Goal: Task Accomplishment & Management: Complete application form

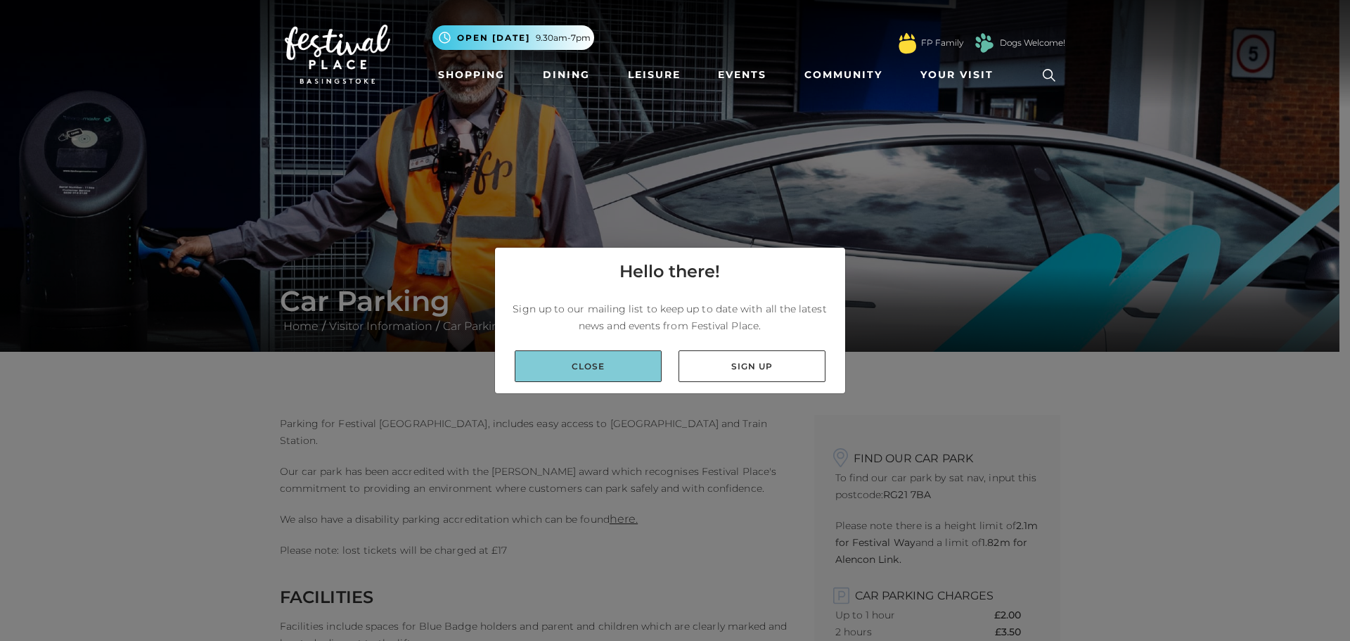
click at [625, 376] on link "Close" at bounding box center [588, 366] width 147 height 32
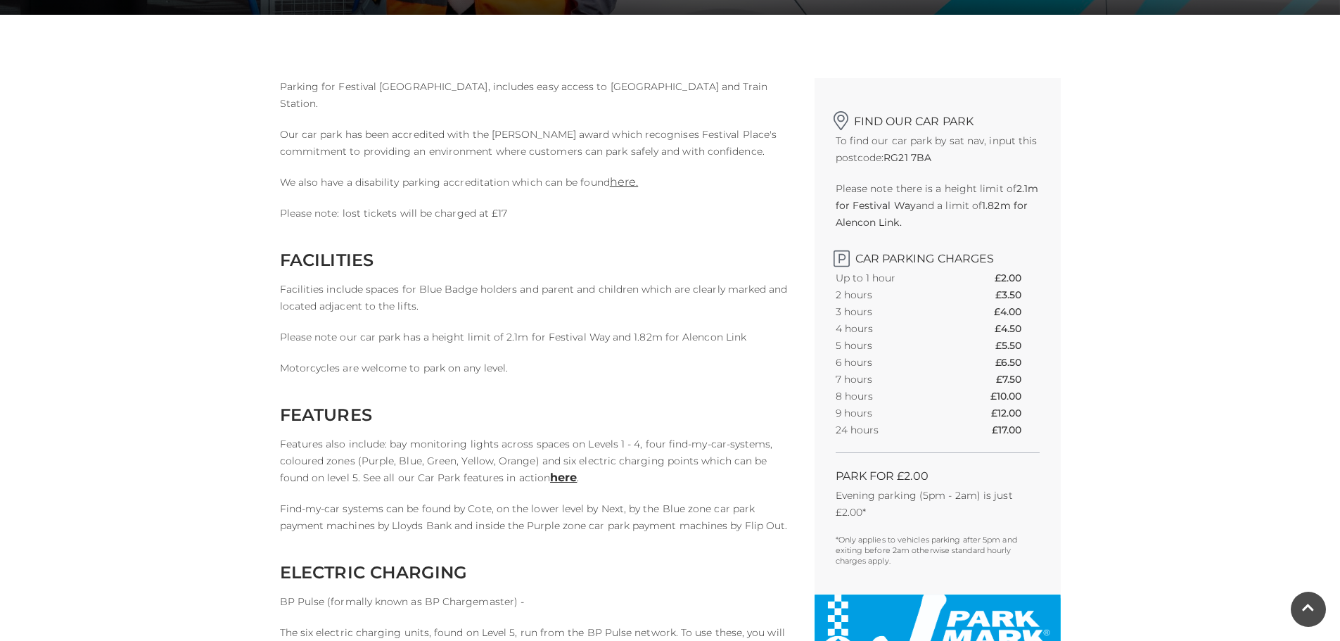
scroll to position [352, 0]
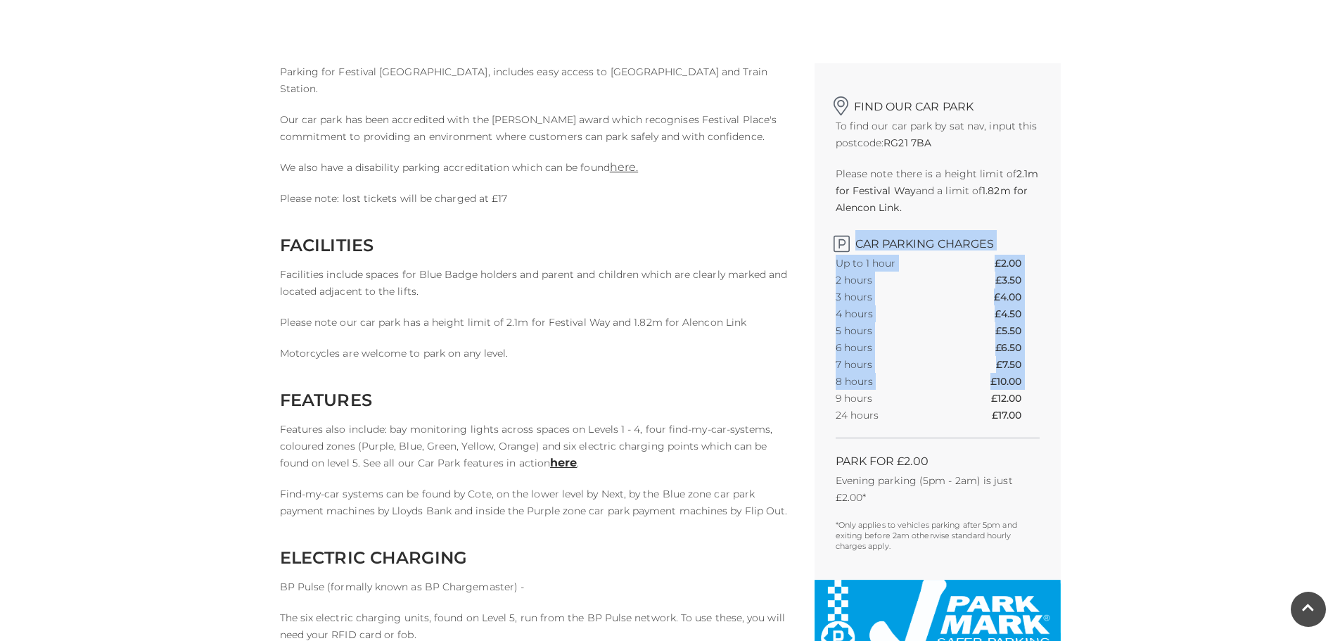
drag, startPoint x: 841, startPoint y: 239, endPoint x: 978, endPoint y: 400, distance: 211.5
click at [978, 400] on div "Find our car park To find our car park by sat nav, input this postcode: RG21 7B…" at bounding box center [937, 321] width 246 height 516
click at [978, 400] on tr "9 hours £12.00" at bounding box center [938, 398] width 204 height 17
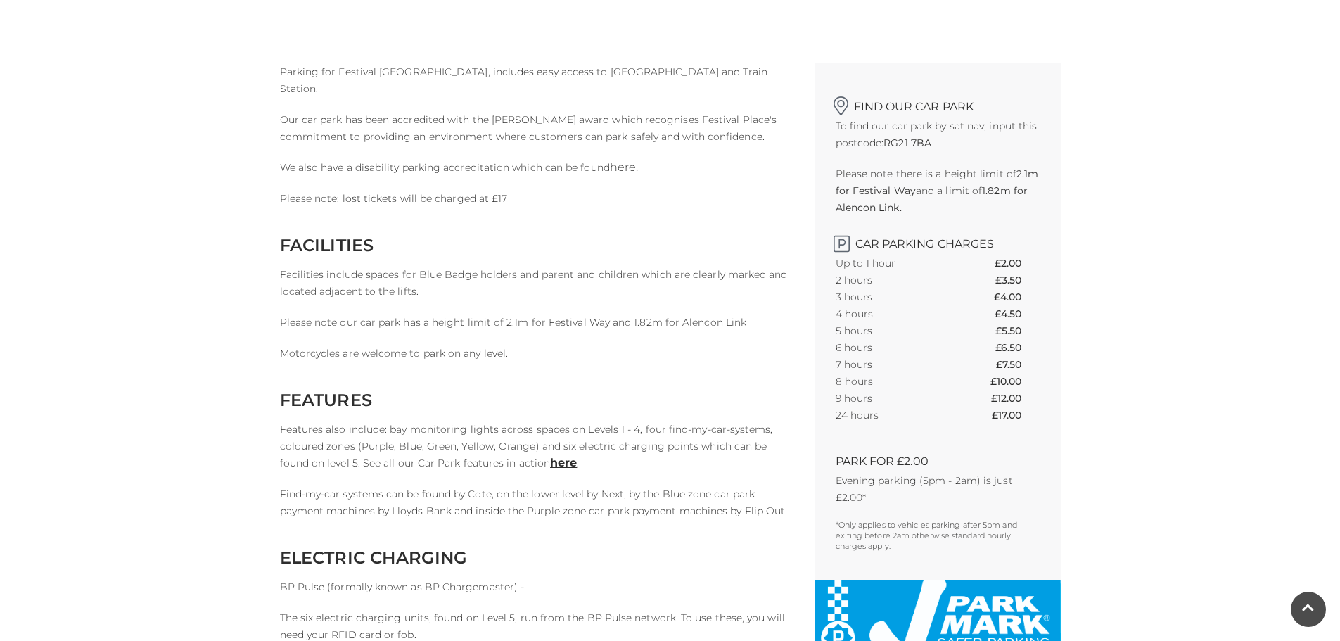
click at [1108, 309] on div "Car Parking Home / Visitor Information / Car Parking Parking for Festival Place…" at bounding box center [670, 615] width 1340 height 1935
click at [1147, 220] on div "Car Parking Home / Visitor Information / Car Parking Parking for Festival Place…" at bounding box center [670, 615] width 1340 height 1935
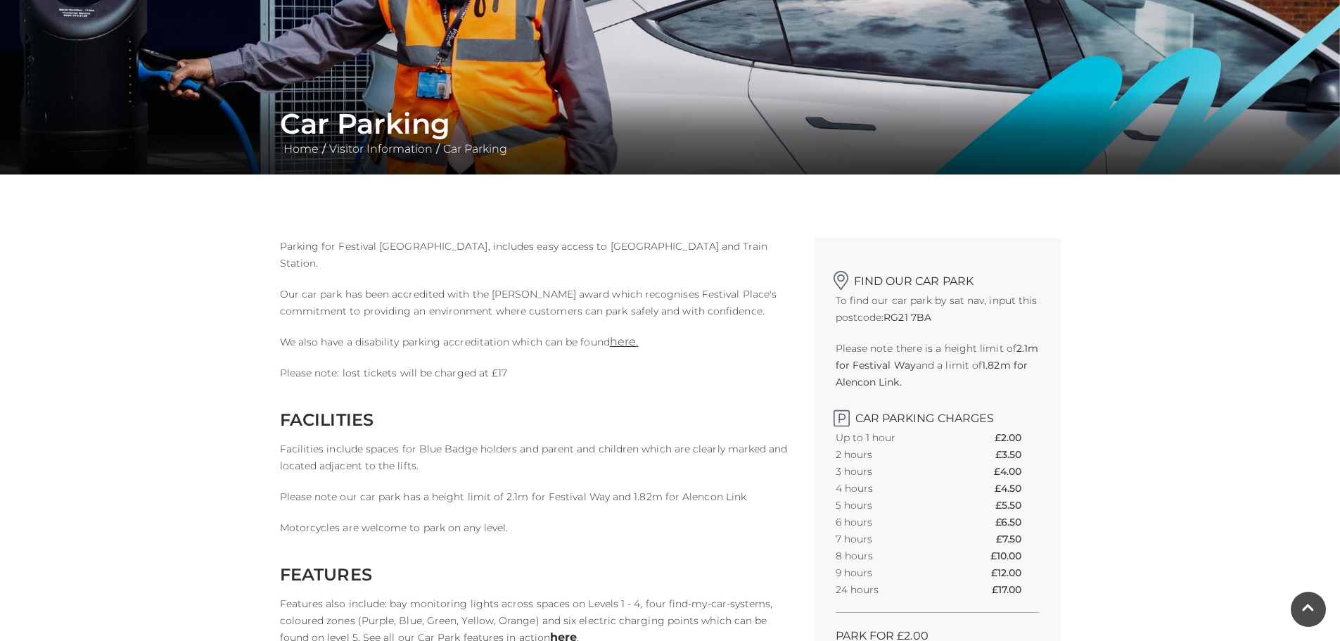
scroll to position [211, 0]
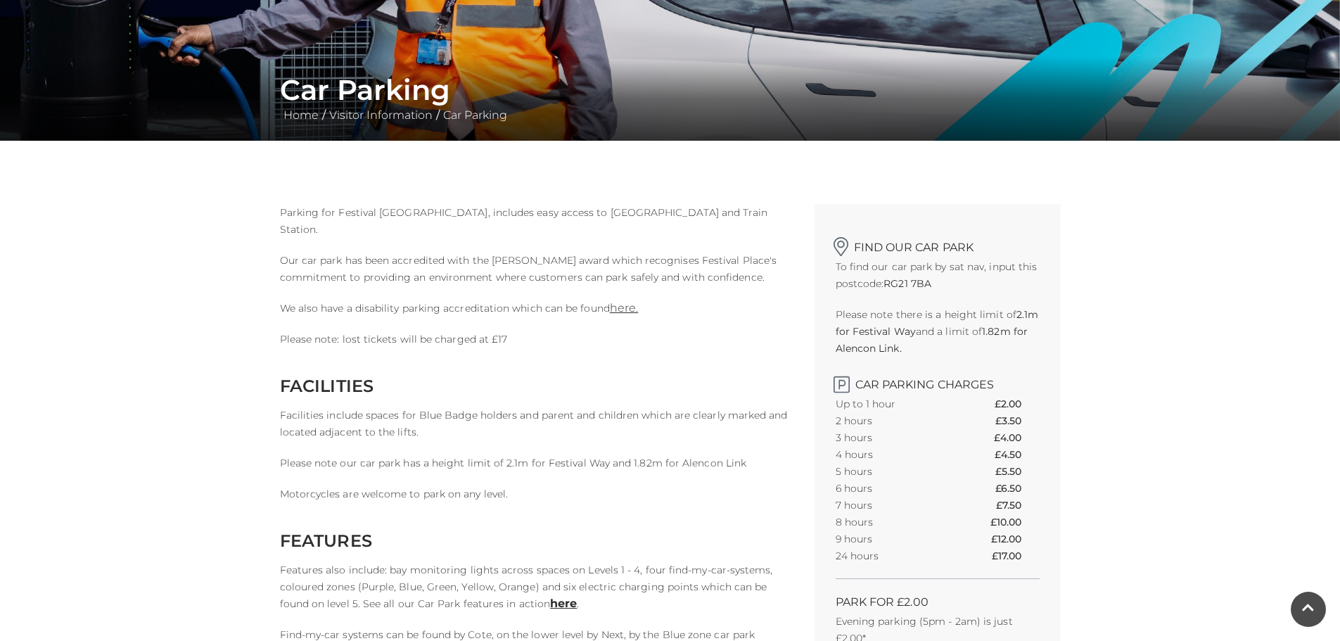
click at [535, 255] on p "Our car park has been accredited with the Park Mark award which recognises Fest…" at bounding box center [536, 269] width 513 height 34
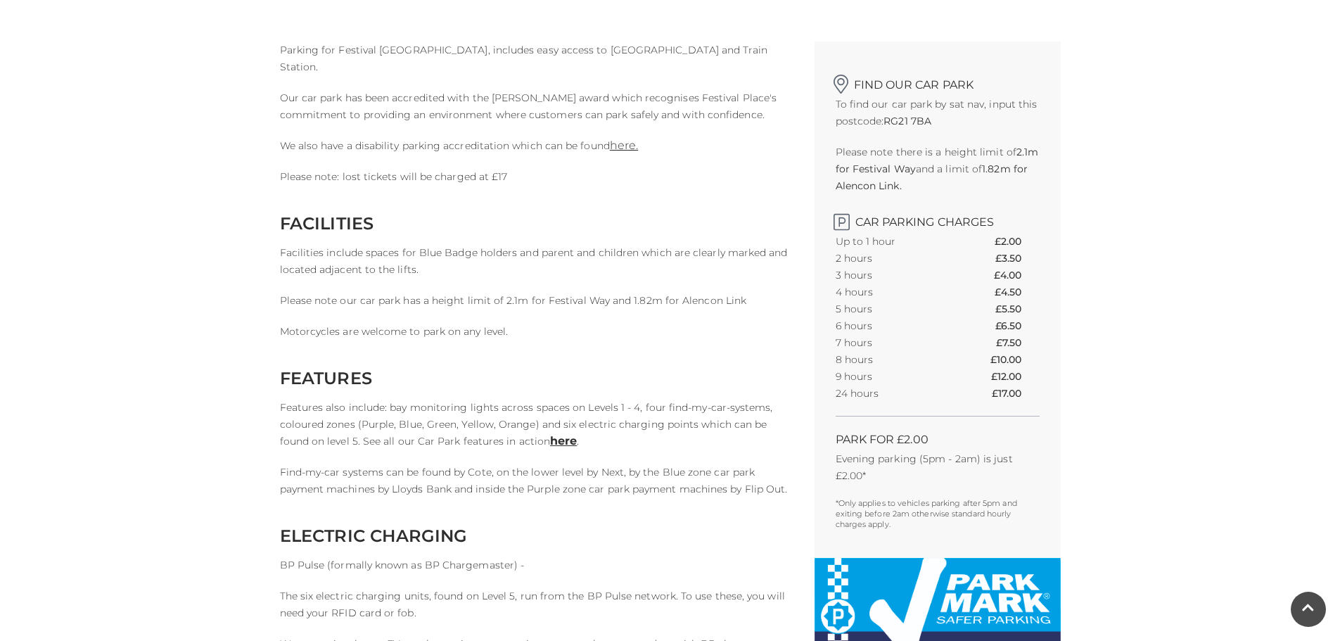
scroll to position [422, 0]
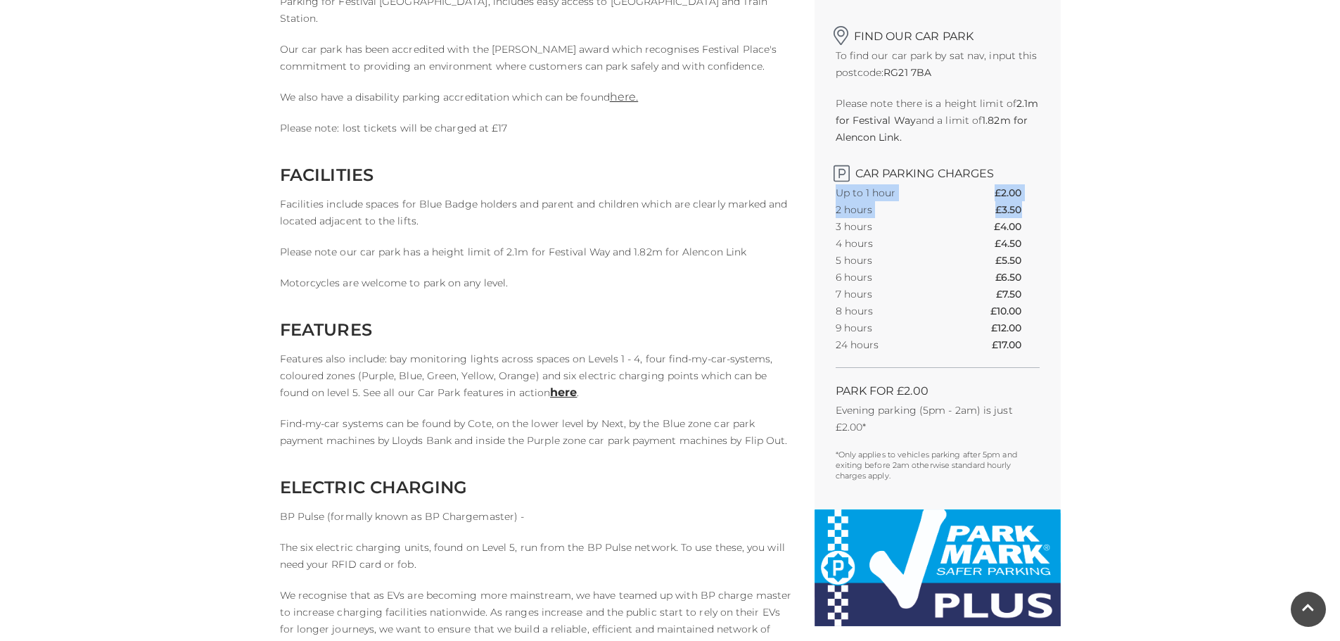
drag, startPoint x: 835, startPoint y: 197, endPoint x: 1021, endPoint y: 210, distance: 186.8
click at [1021, 210] on tbody "Up to 1 hour £2.00 2 hours £3.50 3 hours £4.00 4 hours £4.50 5 hours £5.50 6 ho…" at bounding box center [938, 268] width 204 height 169
click at [1021, 210] on th "£3.50" at bounding box center [1017, 209] width 44 height 17
drag, startPoint x: 847, startPoint y: 219, endPoint x: 1020, endPoint y: 222, distance: 173.7
click at [1020, 222] on tr "3 hours £4.00" at bounding box center [938, 226] width 204 height 17
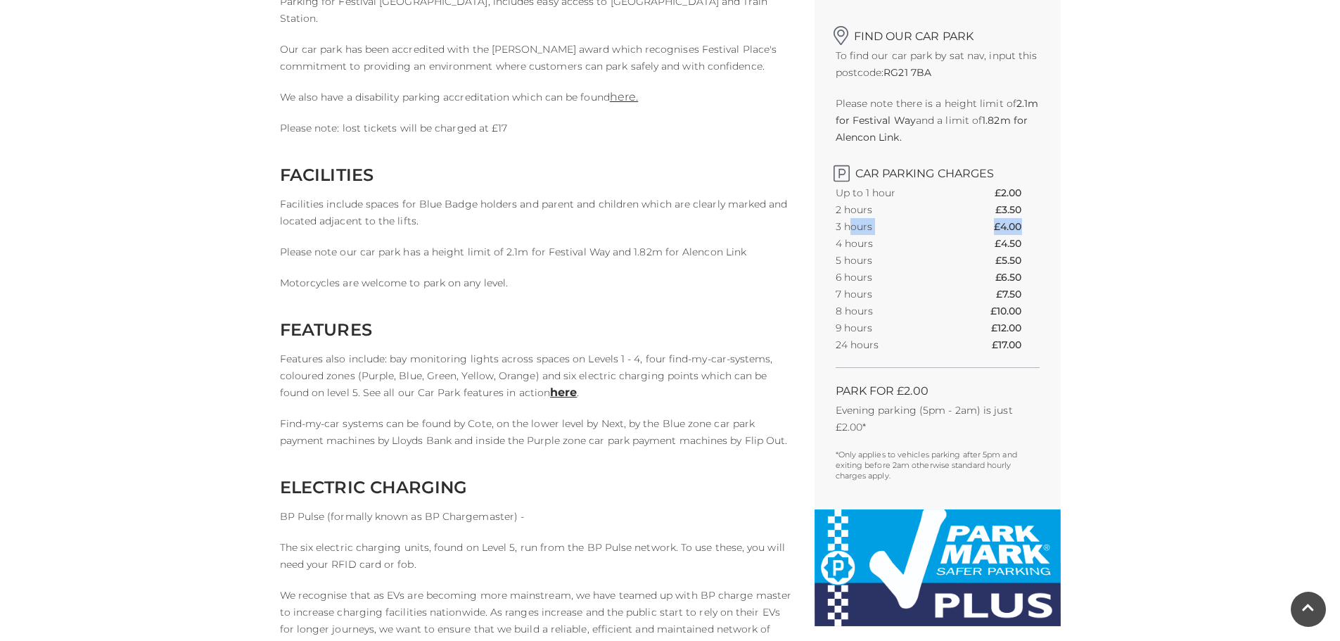
click at [1020, 222] on th "£4.00" at bounding box center [1016, 226] width 45 height 17
drag, startPoint x: 835, startPoint y: 243, endPoint x: 1017, endPoint y: 243, distance: 182.2
click at [1017, 243] on div "Find our car park To find our car park by sat nav, input this postcode: RG21 7B…" at bounding box center [937, 251] width 246 height 516
click at [1017, 243] on th "£4.50" at bounding box center [1016, 243] width 44 height 17
click at [1044, 243] on div "Find our car park To find our car park by sat nav, input this postcode: RG21 7B…" at bounding box center [937, 251] width 246 height 516
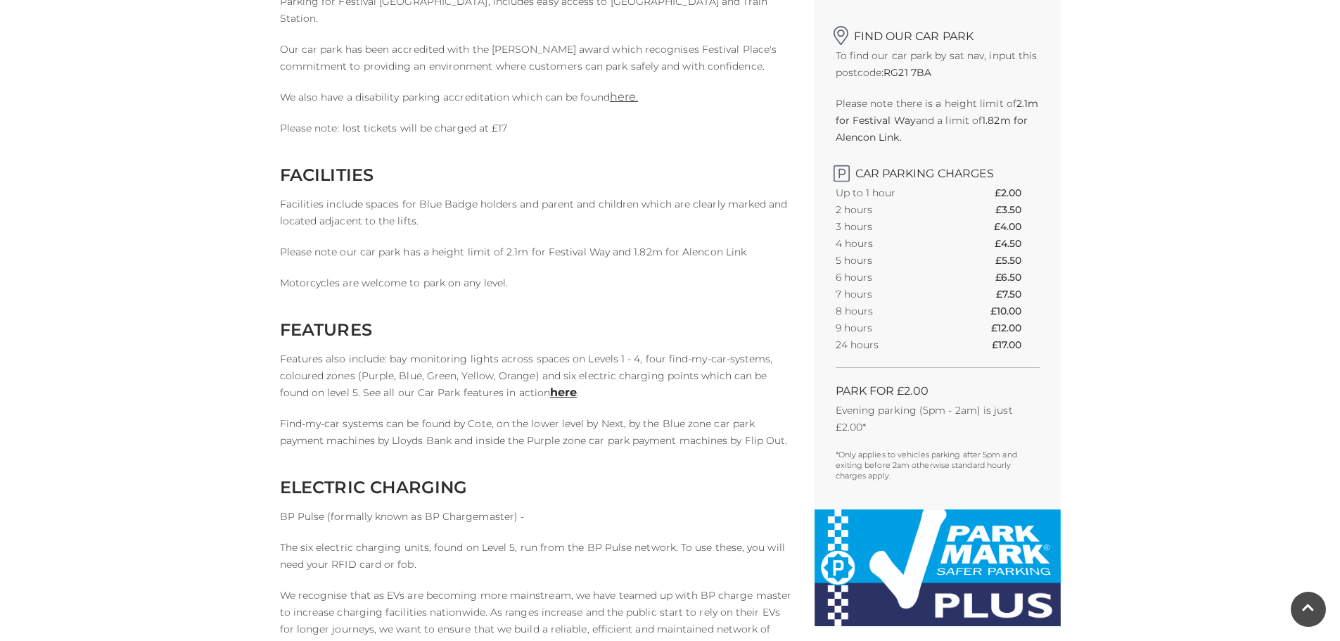
click at [1090, 178] on div "Car Parking Home / Visitor Information / Car Parking Parking for Festival Place…" at bounding box center [670, 545] width 1340 height 1935
click at [1103, 167] on div "Car Parking Home / Visitor Information / Car Parking Parking for Festival Place…" at bounding box center [670, 545] width 1340 height 1935
click at [1105, 172] on div "Car Parking Home / Visitor Information / Car Parking Parking for Festival Place…" at bounding box center [670, 545] width 1340 height 1935
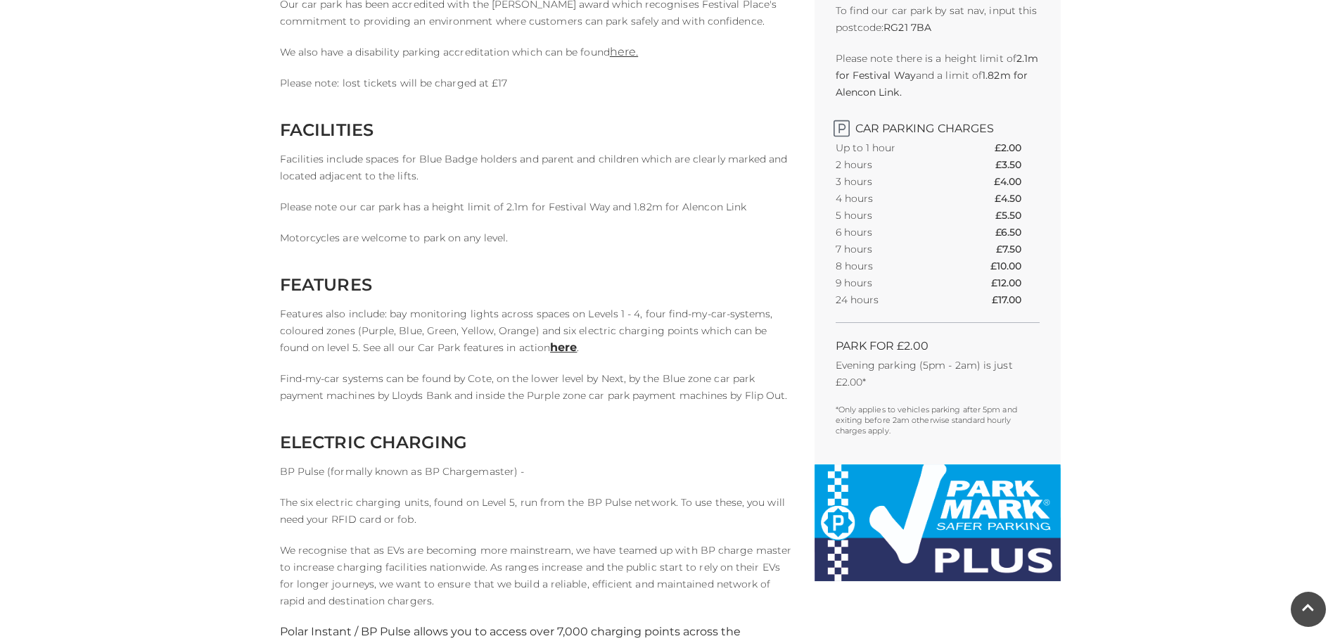
scroll to position [492, 0]
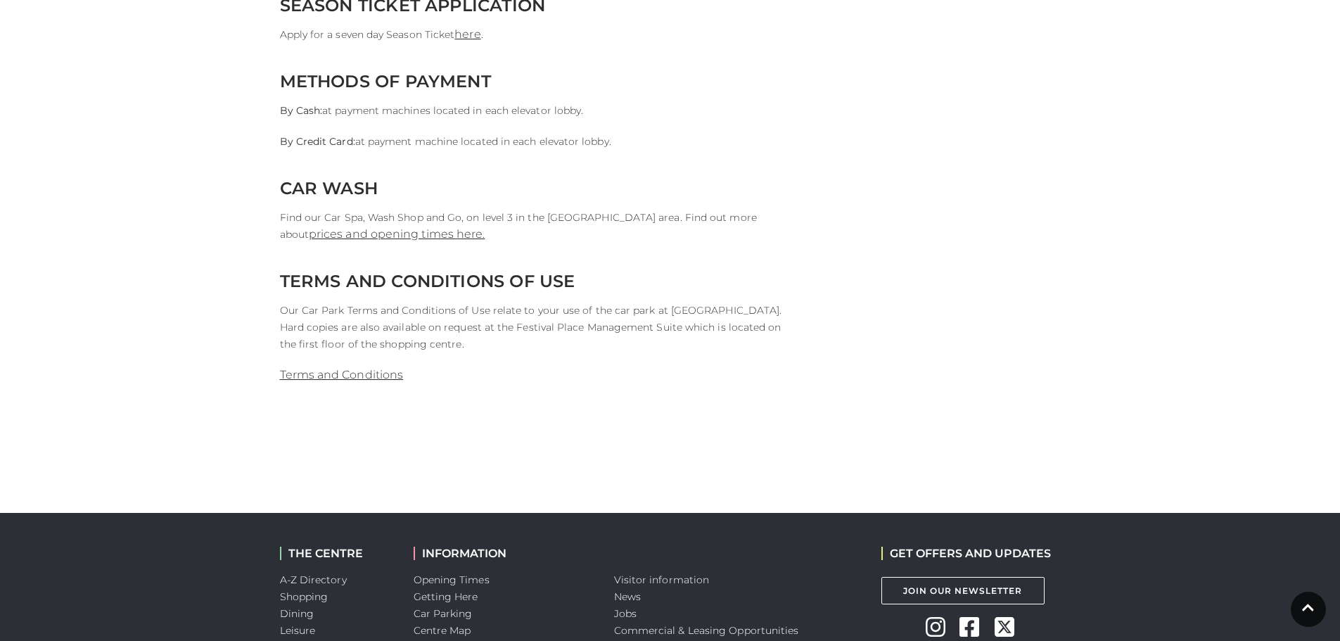
scroll to position [1196, 0]
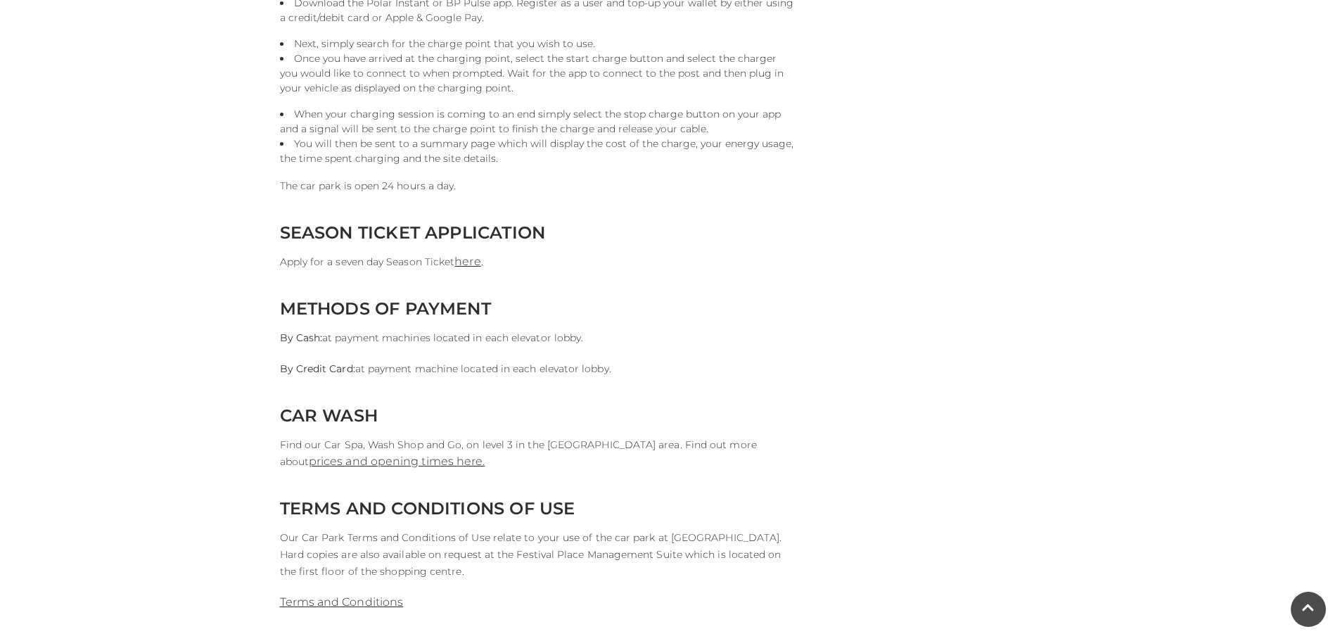
click at [729, 256] on p "Apply for a seven day Season Ticket here ." at bounding box center [536, 261] width 513 height 17
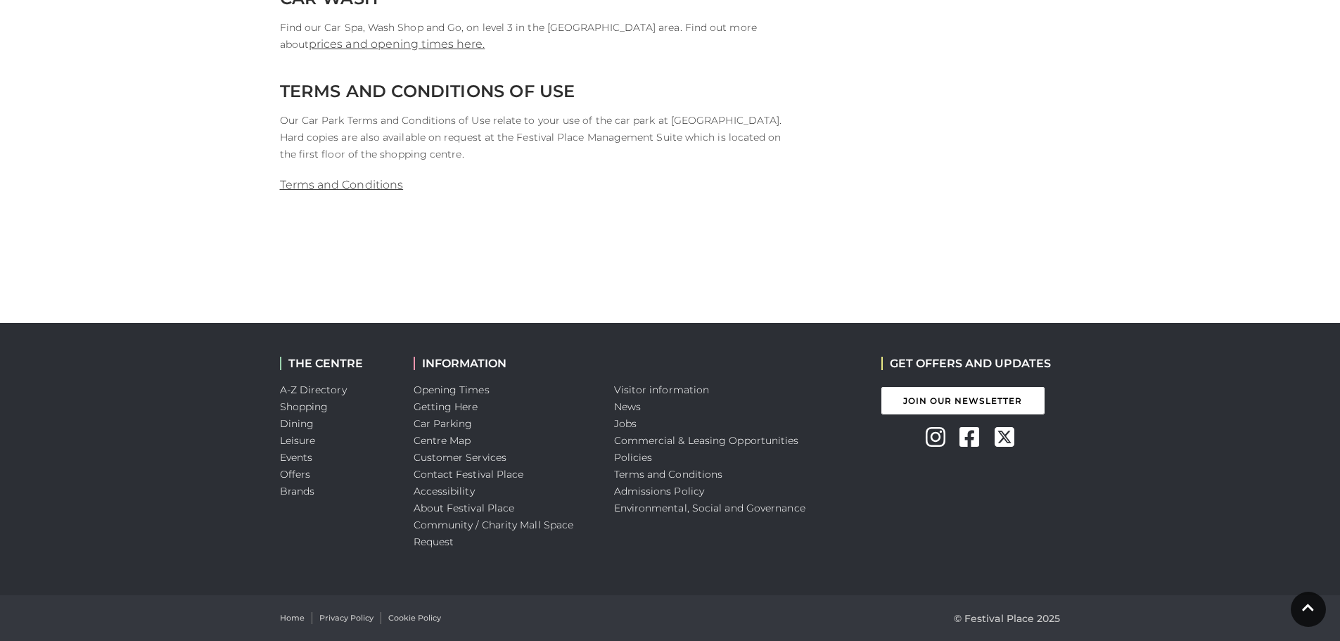
drag, startPoint x: 927, startPoint y: 331, endPoint x: 940, endPoint y: 236, distance: 95.2
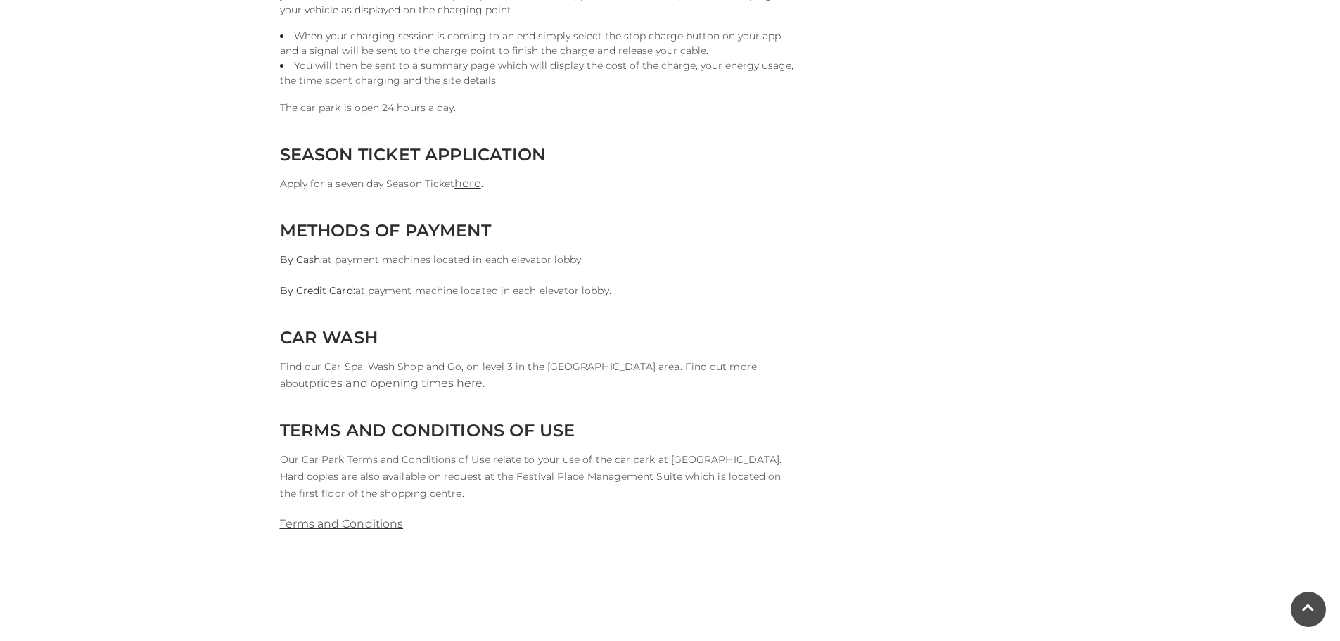
drag, startPoint x: 1046, startPoint y: 326, endPoint x: 1011, endPoint y: 206, distance: 125.5
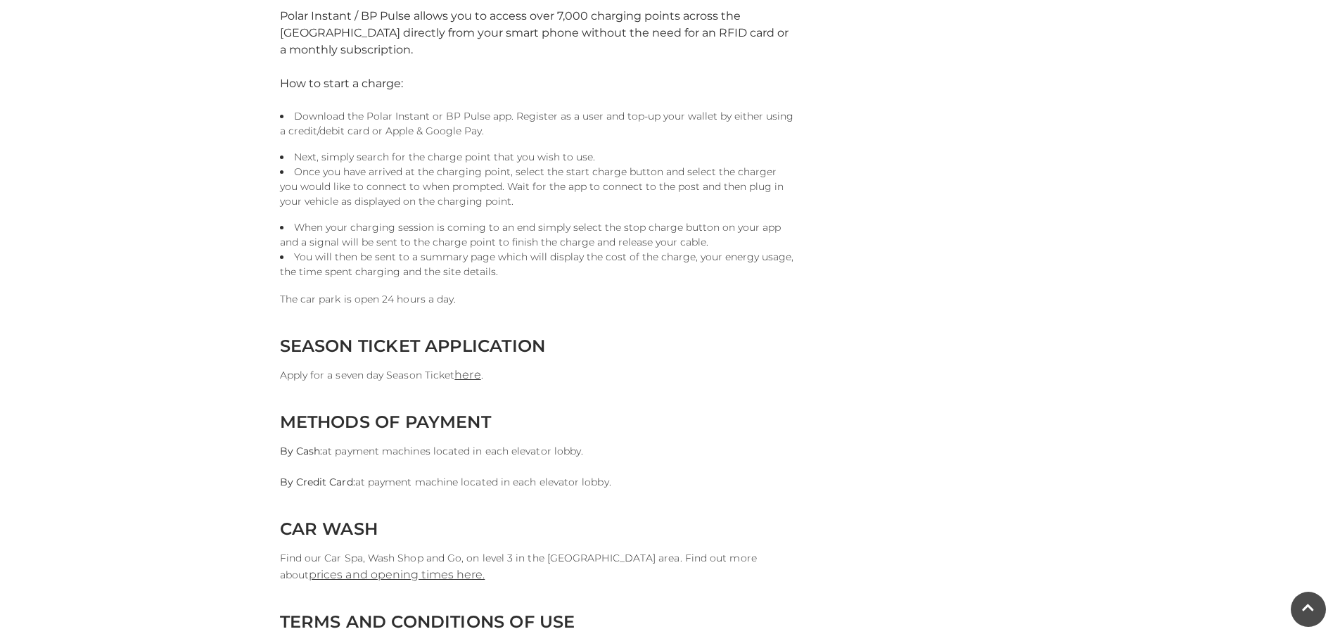
drag, startPoint x: 881, startPoint y: 383, endPoint x: 890, endPoint y: 210, distance: 172.5
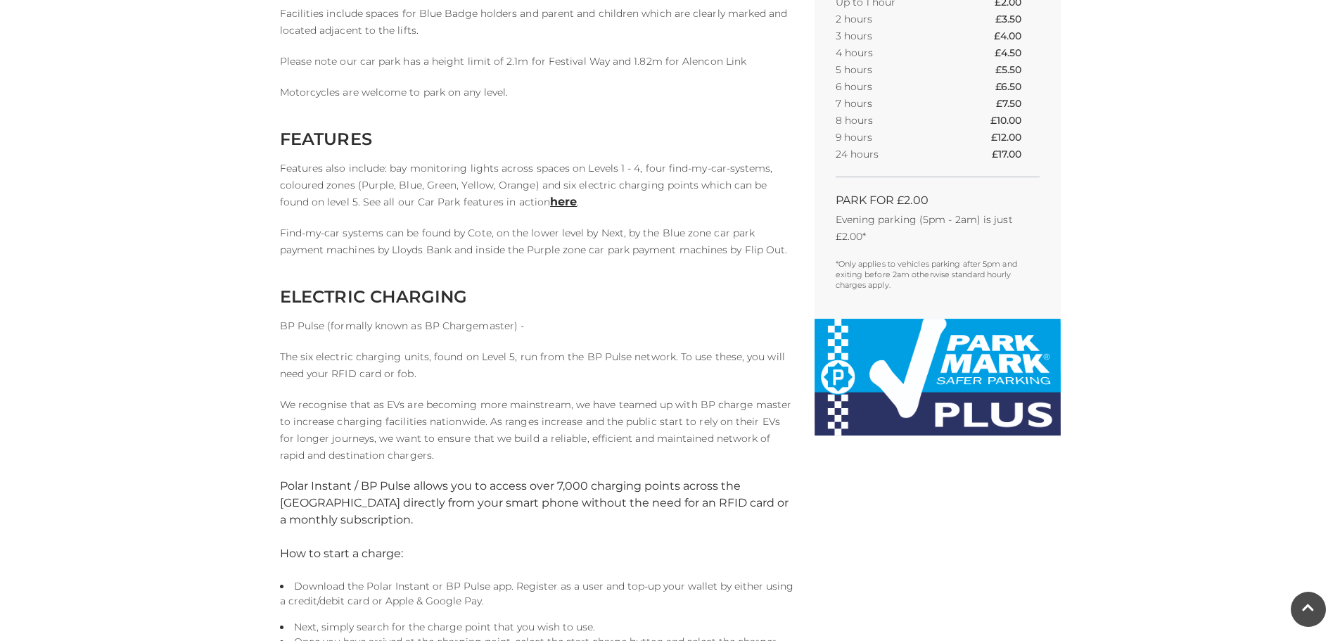
drag, startPoint x: 809, startPoint y: 428, endPoint x: 809, endPoint y: 364, distance: 64.0
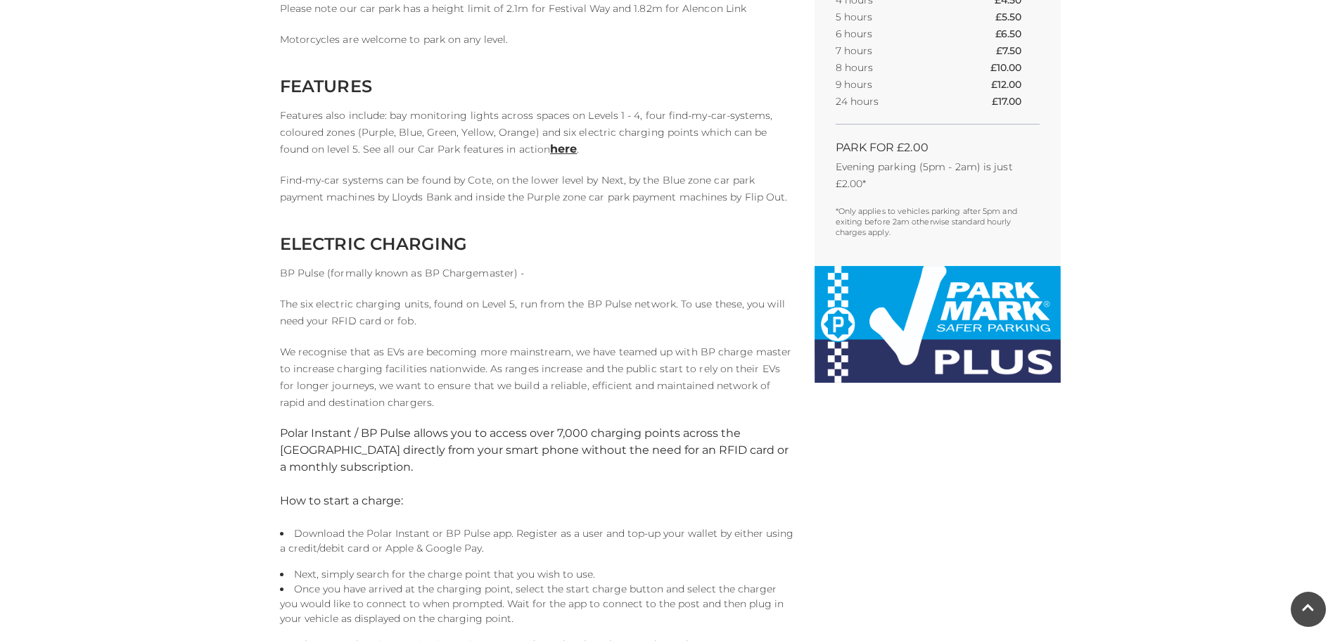
scroll to position [674, 0]
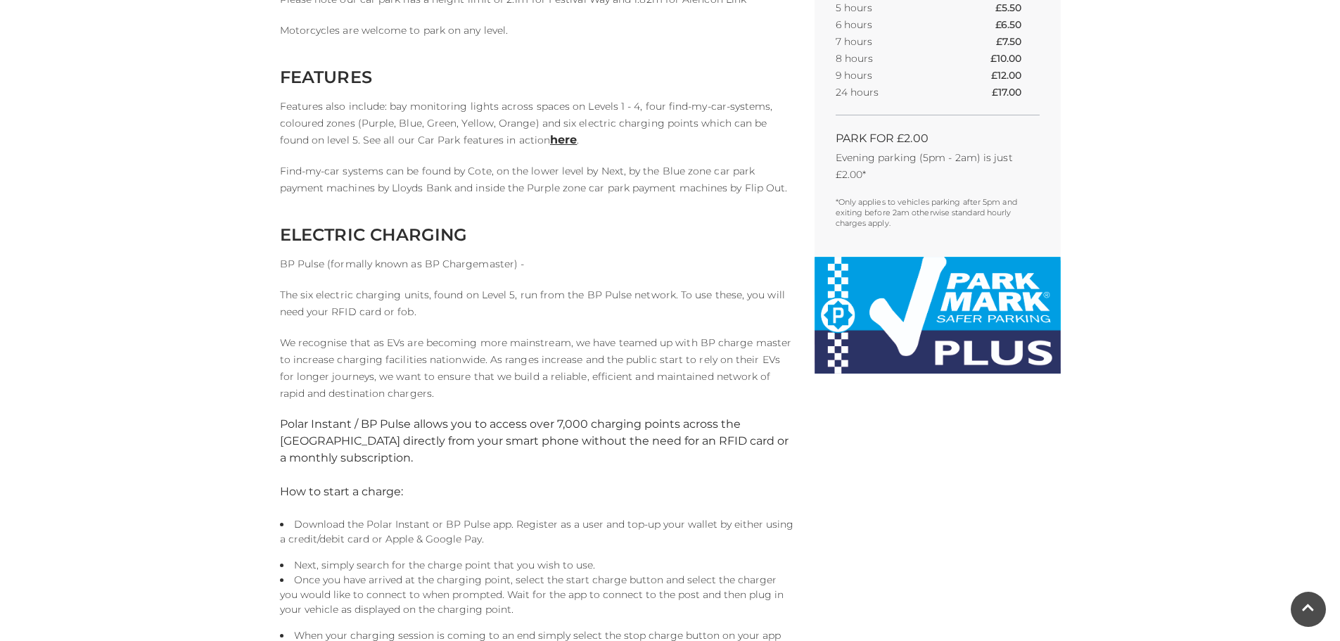
drag, startPoint x: 1219, startPoint y: 319, endPoint x: 1217, endPoint y: 306, distance: 12.7
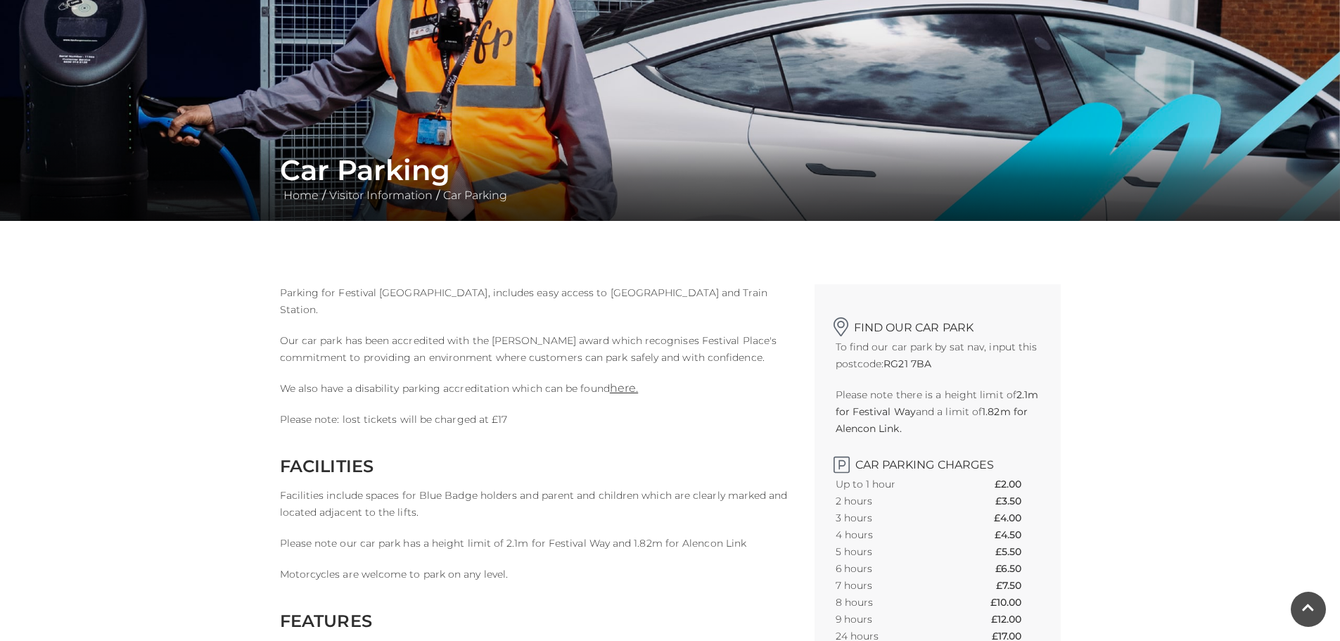
scroll to position [0, 0]
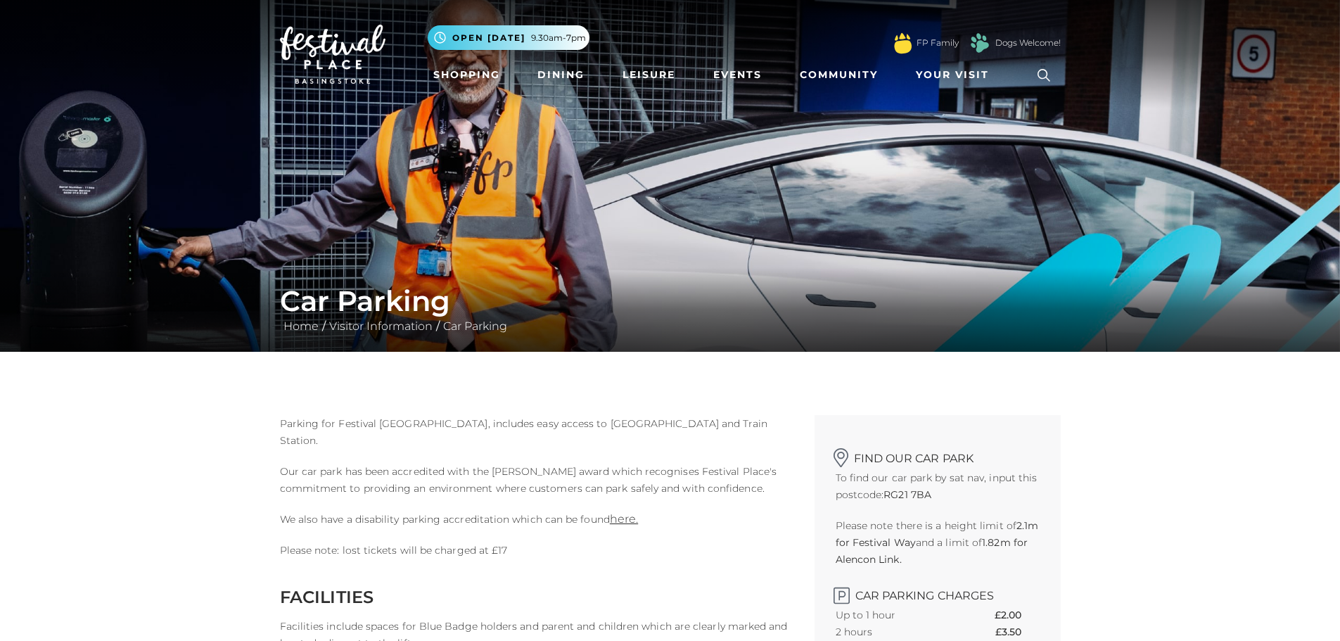
click at [871, 200] on img at bounding box center [670, 176] width 1340 height 352
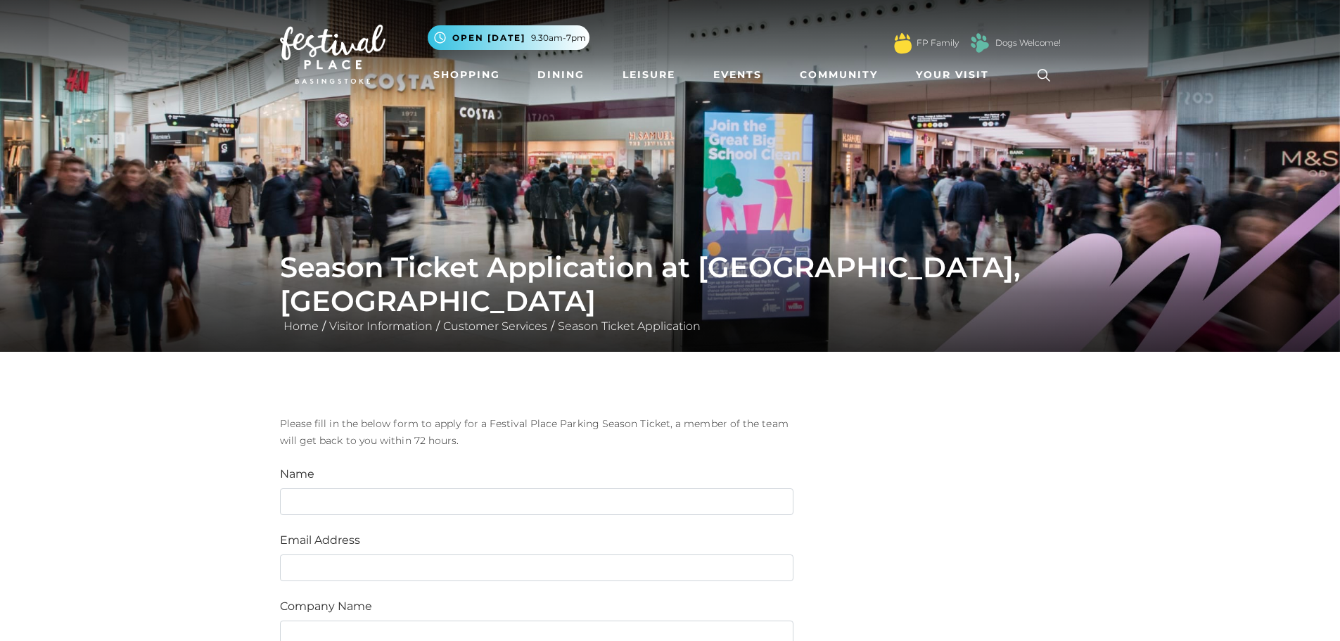
click at [888, 174] on img at bounding box center [670, 176] width 1340 height 352
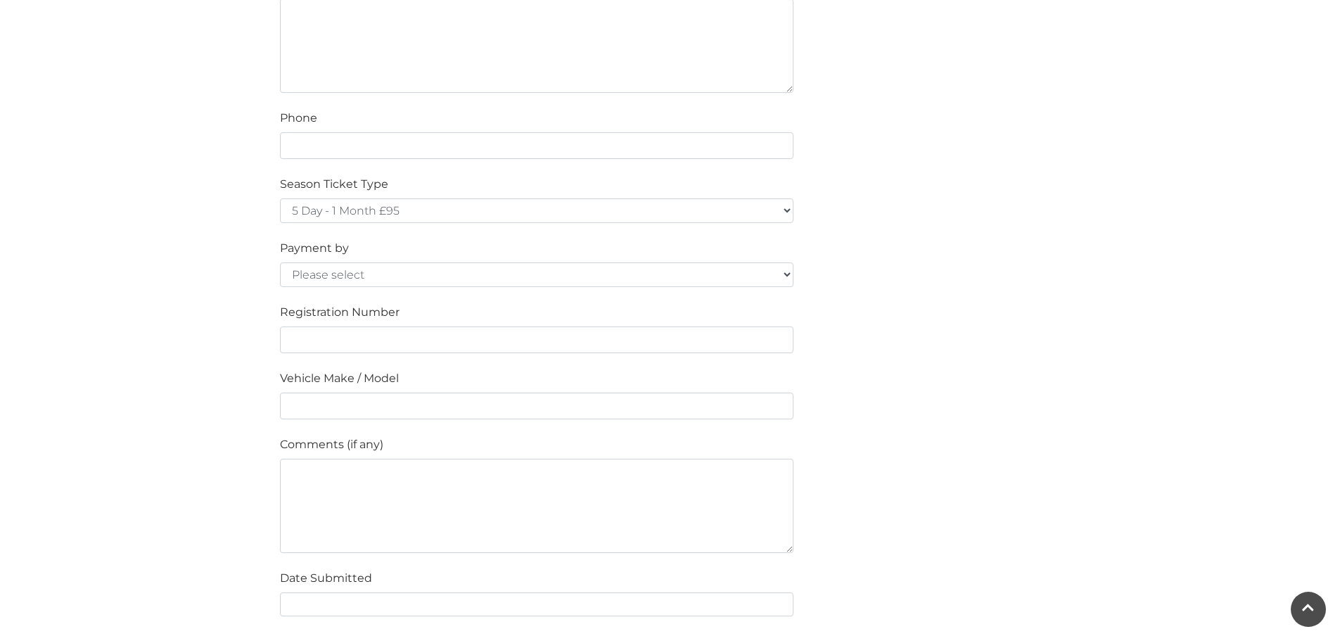
scroll to position [914, 0]
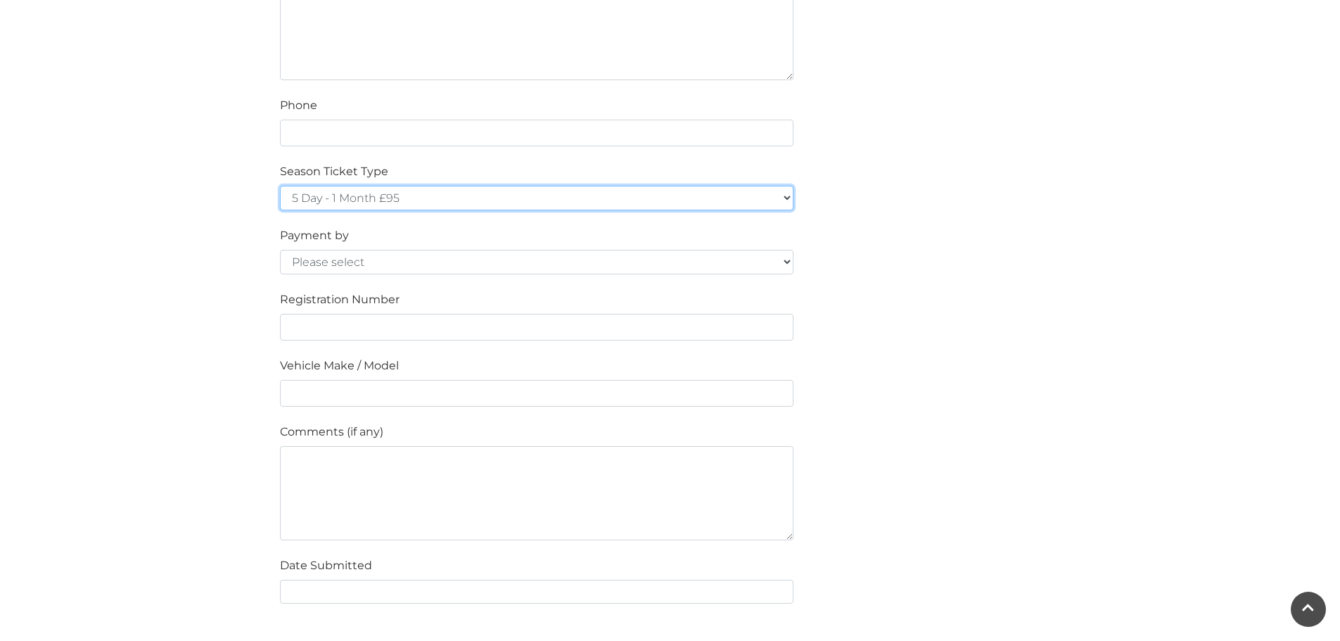
click at [539, 205] on select "5 Day - 1 Month £95 5 Day - 3 Months £270 (£90 a month standing order) 5 Day - …" at bounding box center [536, 198] width 513 height 25
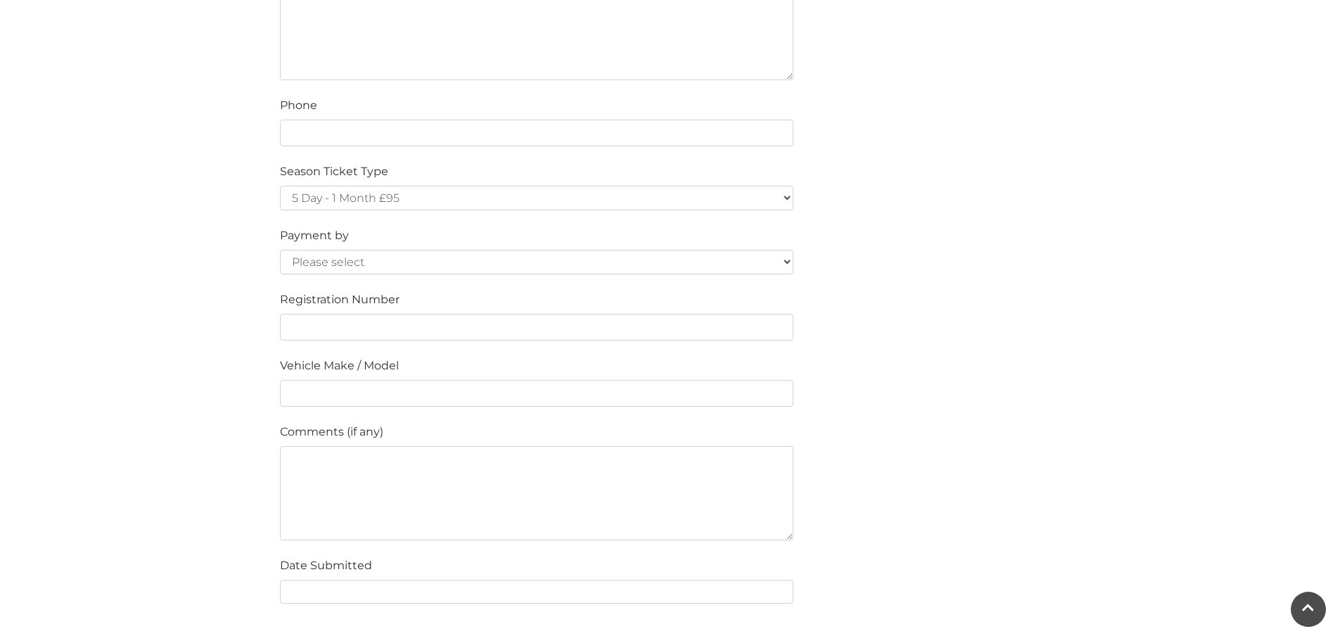
click at [933, 146] on div "Please fill in the below form to apply for a Festival Place Parking Season Tick…" at bounding box center [670, 106] width 802 height 1210
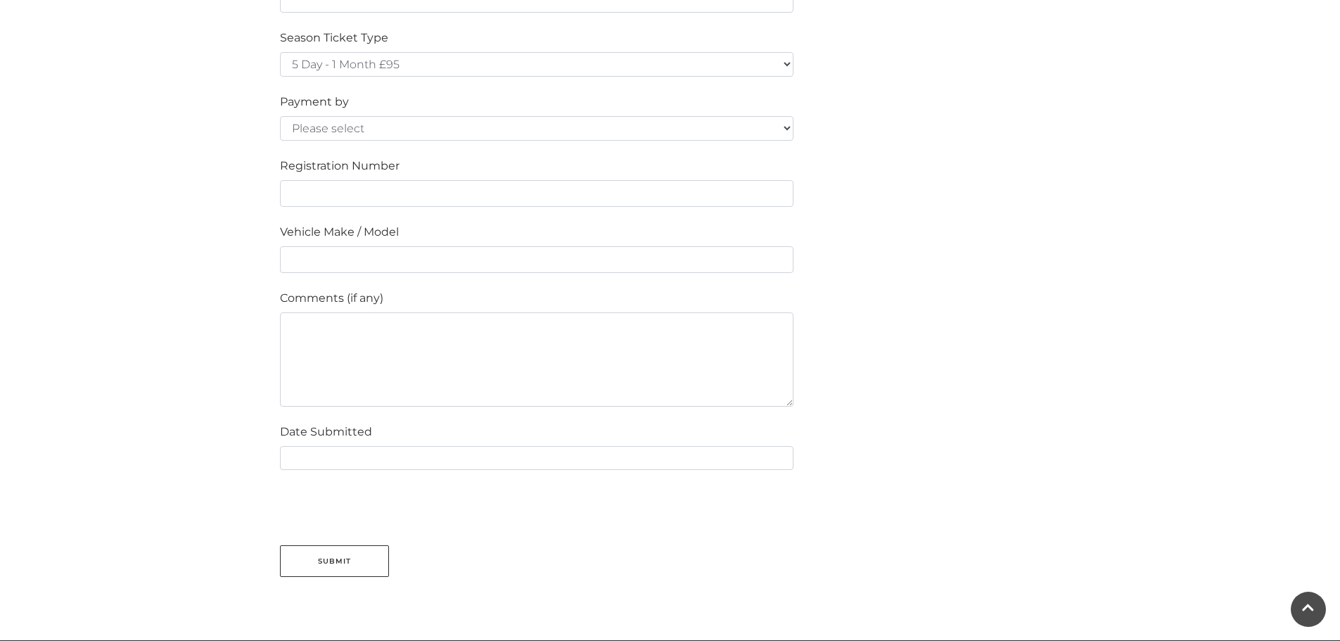
scroll to position [0, 0]
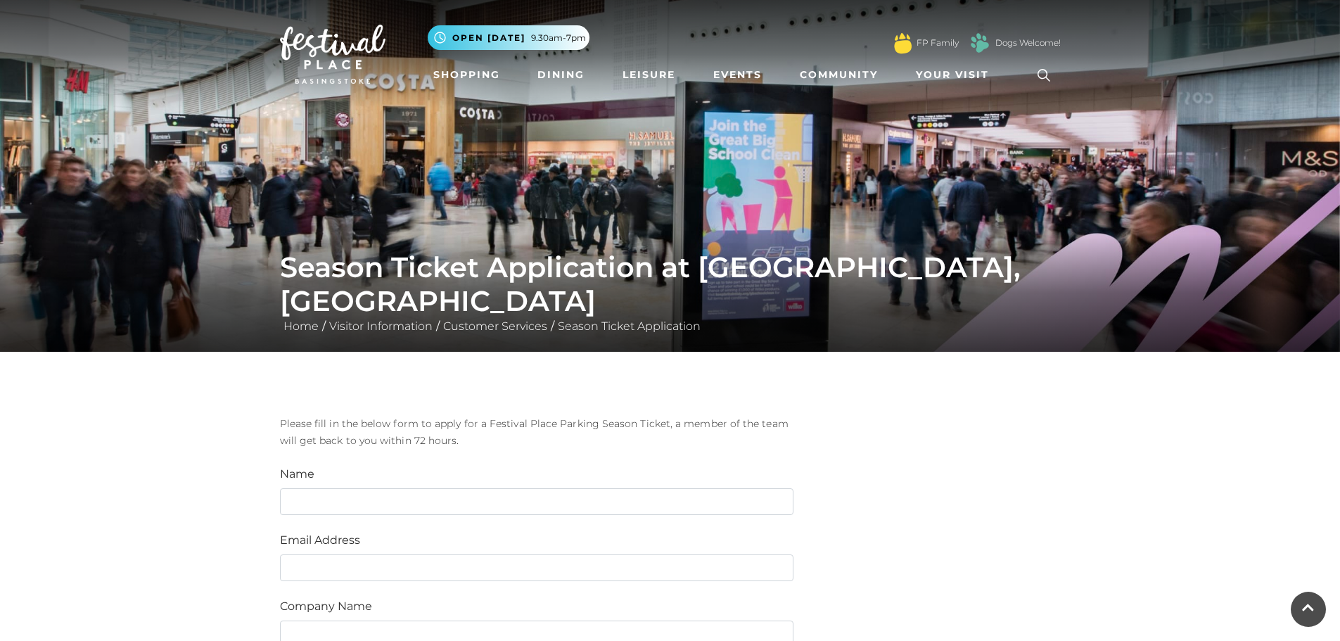
drag, startPoint x: 1023, startPoint y: 500, endPoint x: 994, endPoint y: 248, distance: 254.2
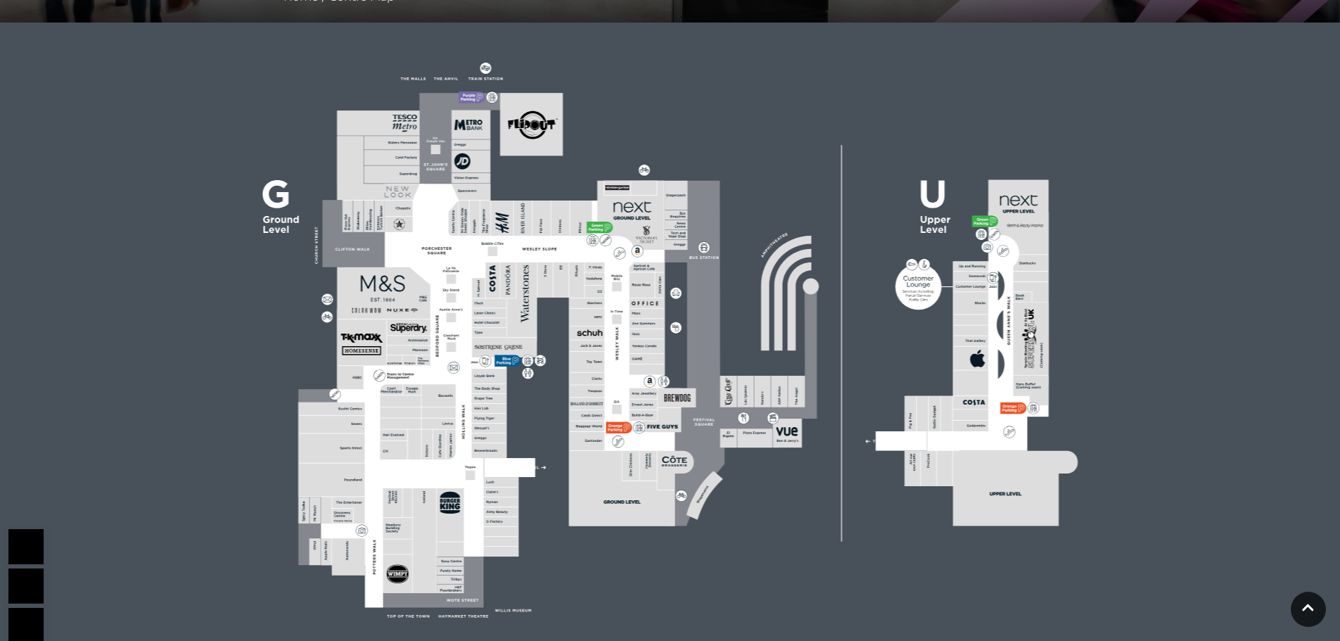
scroll to position [352, 0]
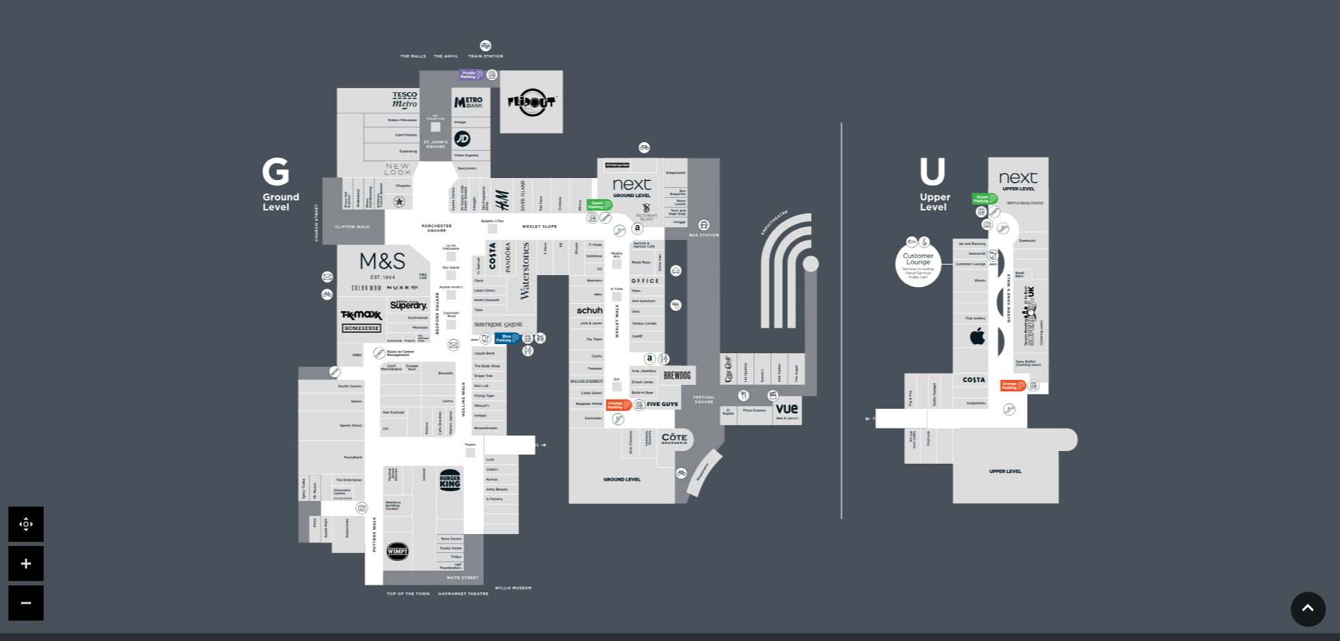
click at [603, 103] on rect at bounding box center [670, 316] width 897 height 633
click at [905, 164] on rect at bounding box center [670, 316] width 897 height 633
